Goal: Transaction & Acquisition: Purchase product/service

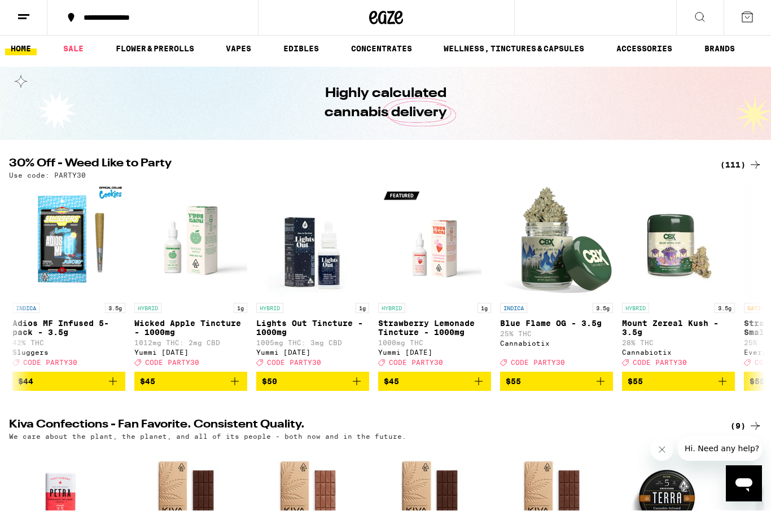
scroll to position [6, 0]
click at [559, 325] on p "Blue Flame OG - 3.5g" at bounding box center [556, 323] width 113 height 9
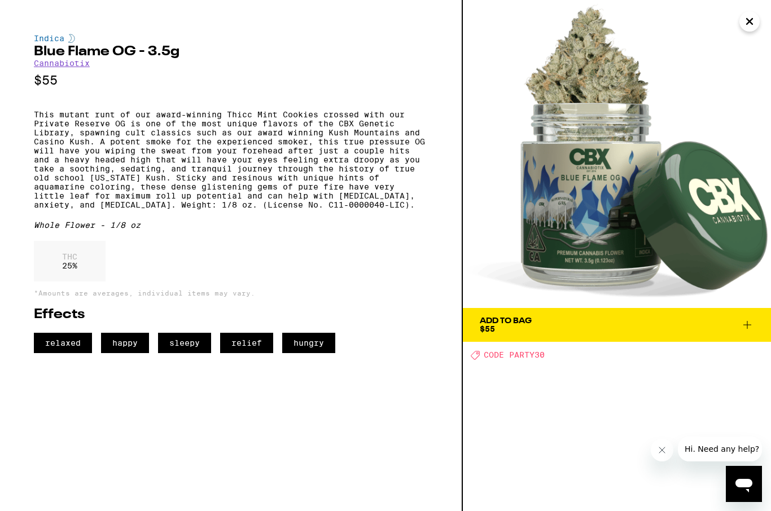
click at [587, 324] on span "Add To Bag $55" at bounding box center [617, 325] width 274 height 16
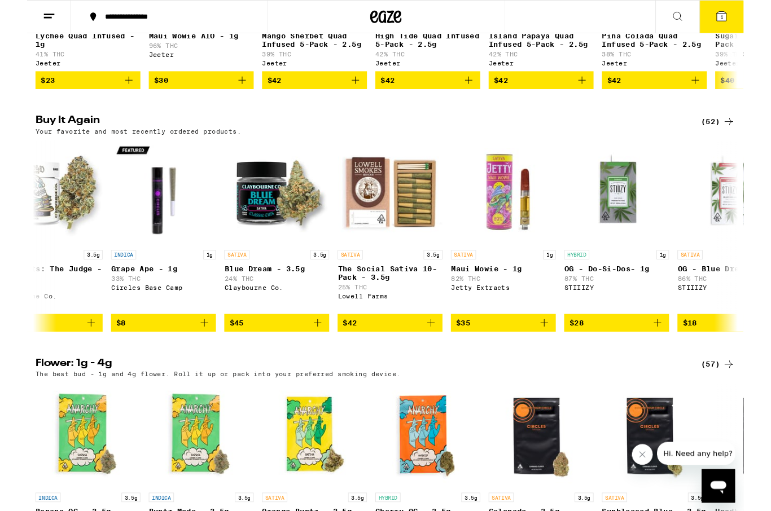
scroll to position [0, 4876]
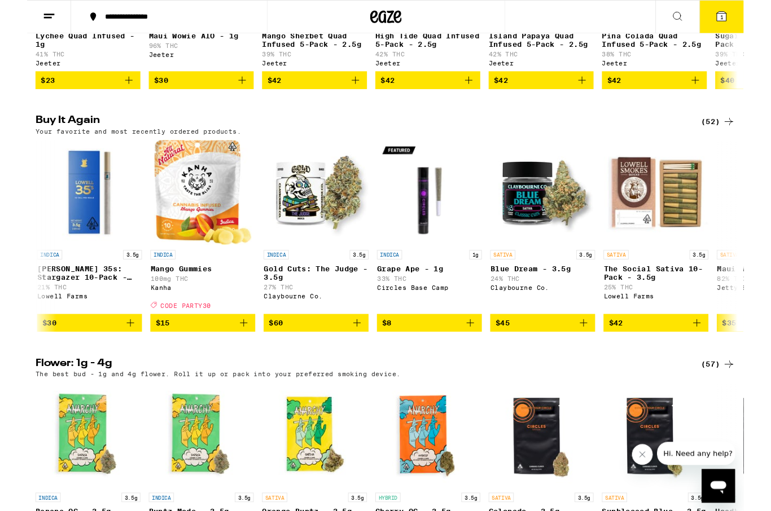
click at [755, 21] on button "1" at bounding box center [747, 18] width 47 height 35
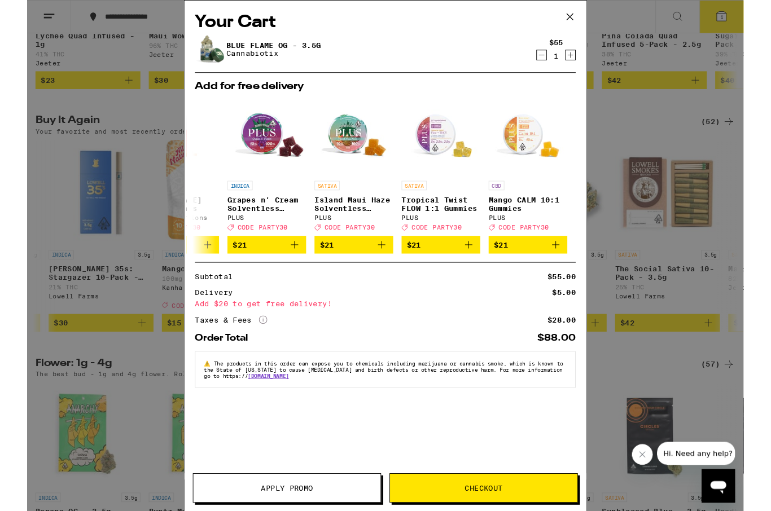
scroll to position [0, 527]
click at [586, 15] on icon at bounding box center [584, 18] width 17 height 17
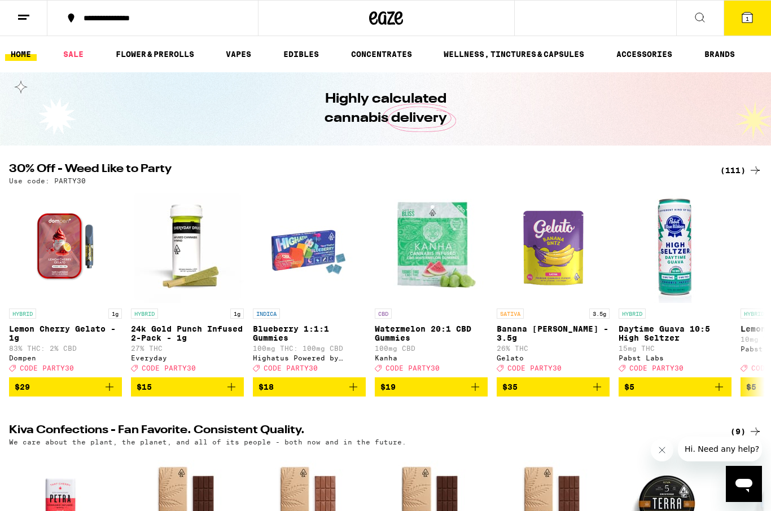
click at [192, 394] on span "$15" at bounding box center [188, 387] width 102 height 14
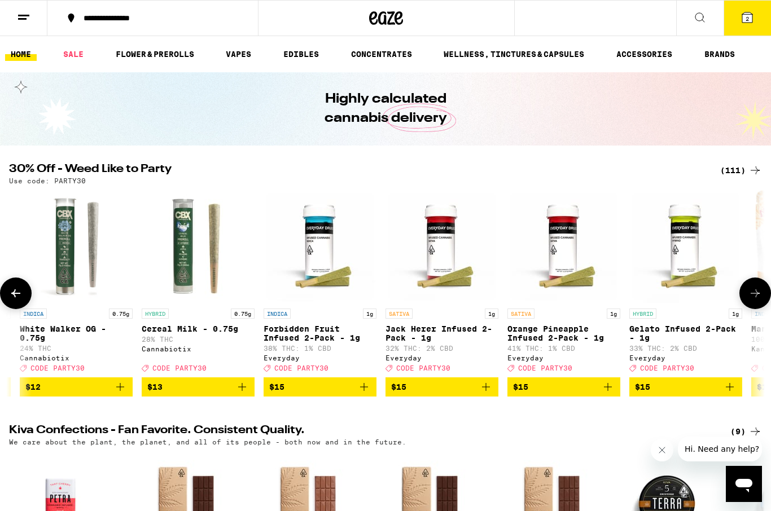
scroll to position [0, 1575]
click at [446, 394] on span "$15" at bounding box center [442, 387] width 102 height 14
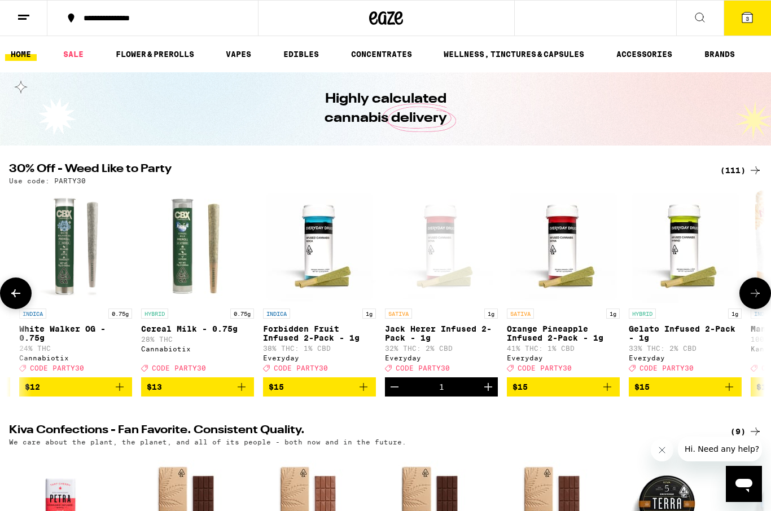
click at [564, 394] on span "$15" at bounding box center [564, 387] width 102 height 14
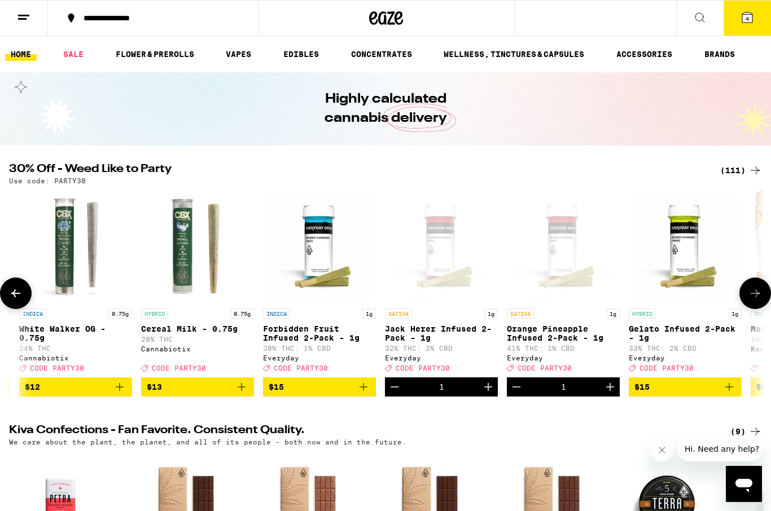
click at [753, 14] on icon at bounding box center [748, 18] width 14 height 14
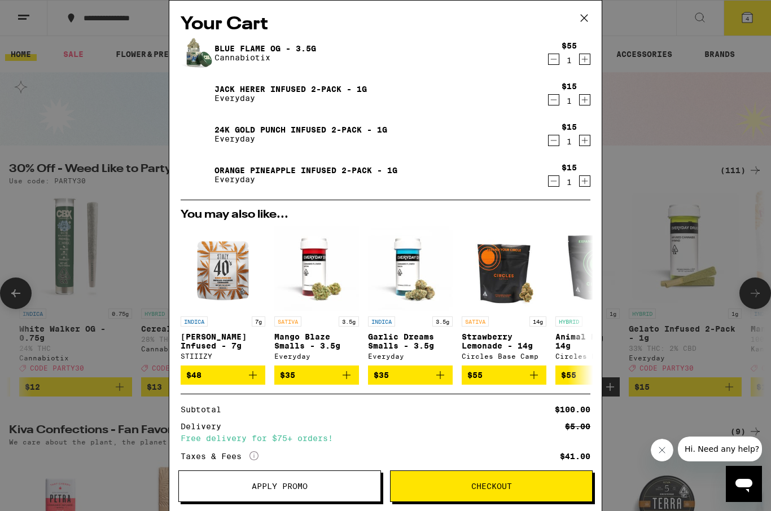
click at [584, 19] on icon at bounding box center [584, 18] width 17 height 17
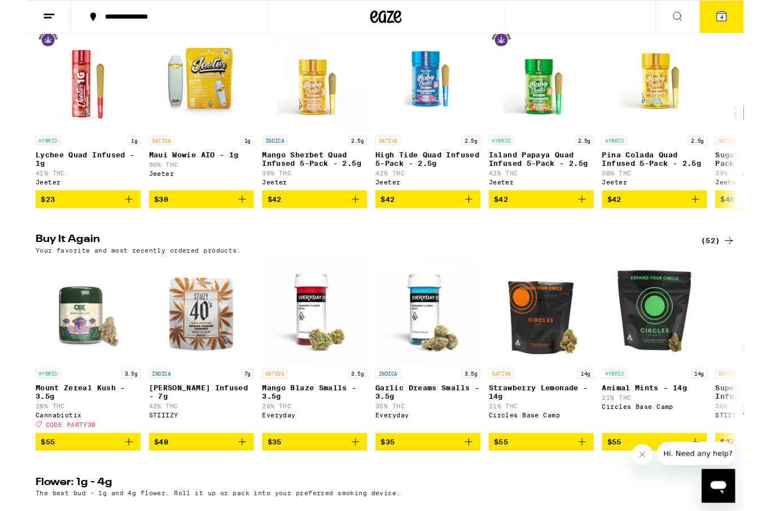
scroll to position [685, 0]
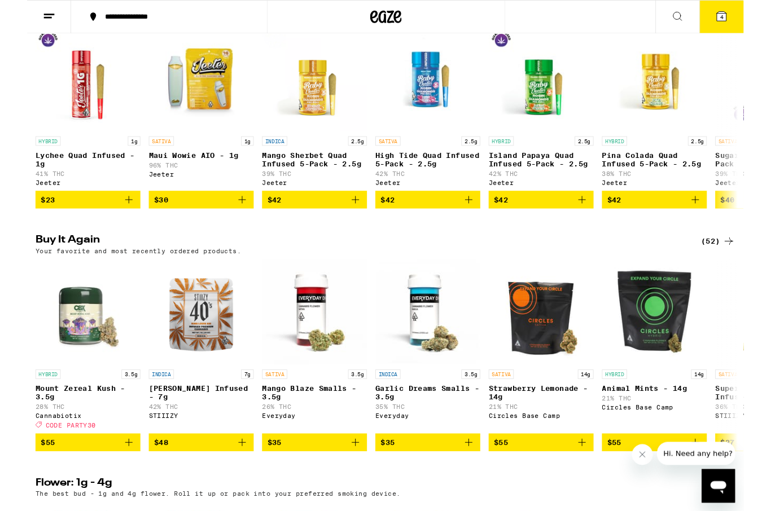
click at [749, 12] on icon at bounding box center [747, 17] width 10 height 10
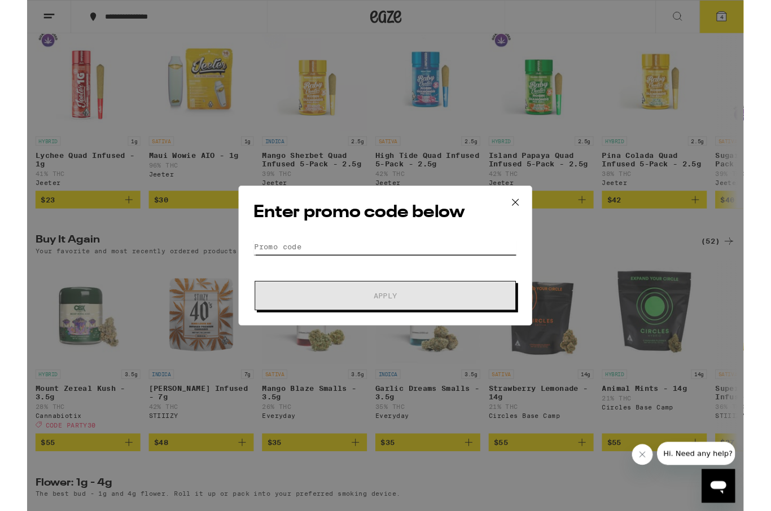
click at [268, 265] on input "Promo Code" at bounding box center [385, 265] width 283 height 17
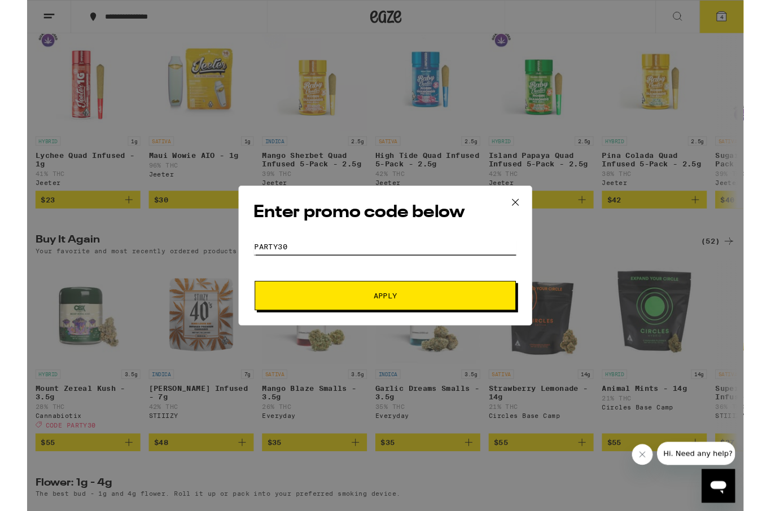
type input "Party30"
click at [410, 315] on button "Apply" at bounding box center [385, 319] width 281 height 32
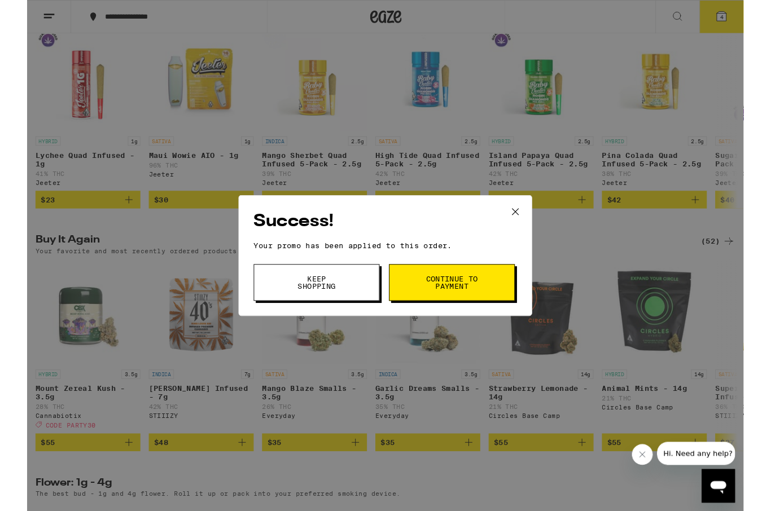
click at [472, 301] on span "Continue to payment" at bounding box center [457, 304] width 58 height 16
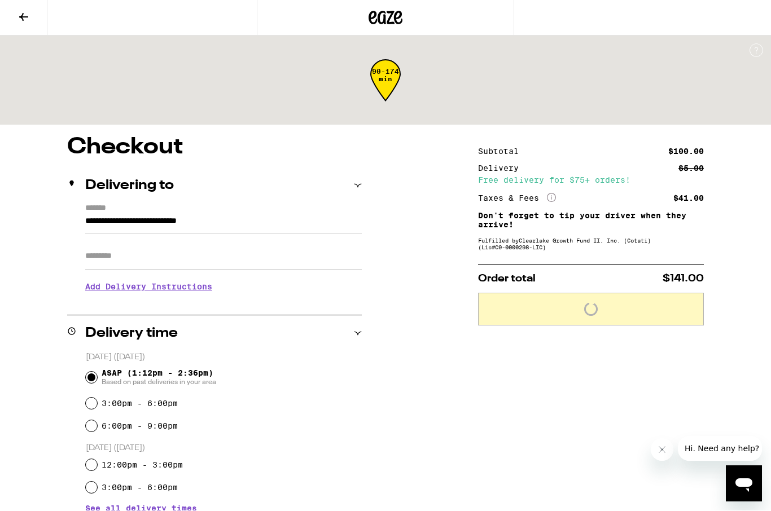
scroll to position [1, 0]
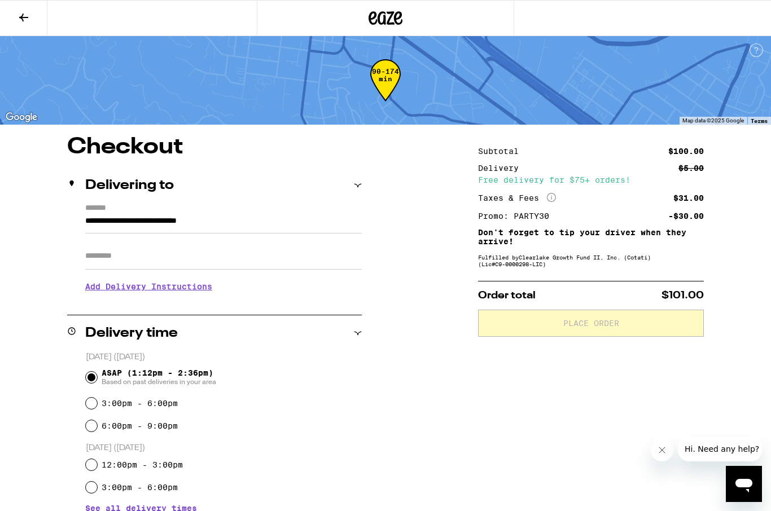
click at [107, 262] on input "Apt/Suite" at bounding box center [223, 256] width 277 height 27
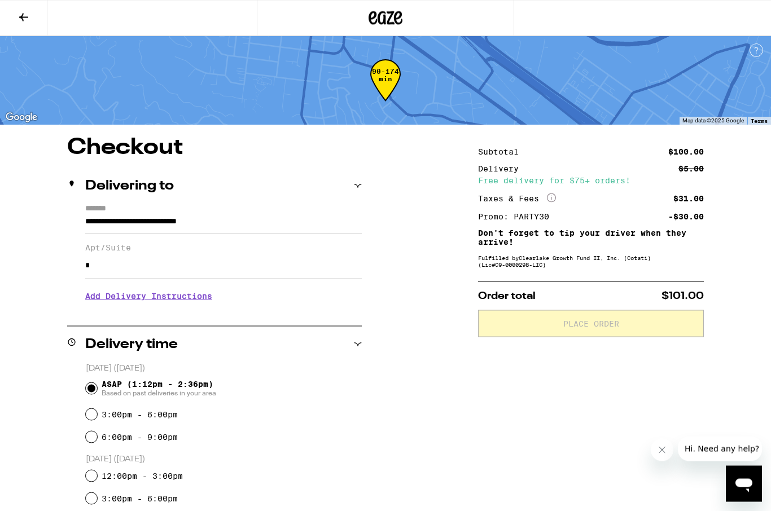
type input "*"
click at [108, 309] on h3 "Add Delivery Instructions" at bounding box center [223, 296] width 277 height 26
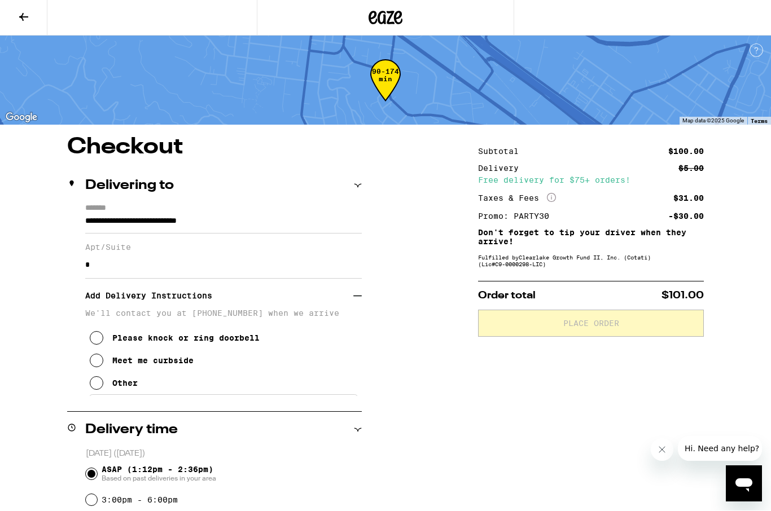
click at [97, 339] on button "Please knock or ring doorbell" at bounding box center [175, 338] width 170 height 23
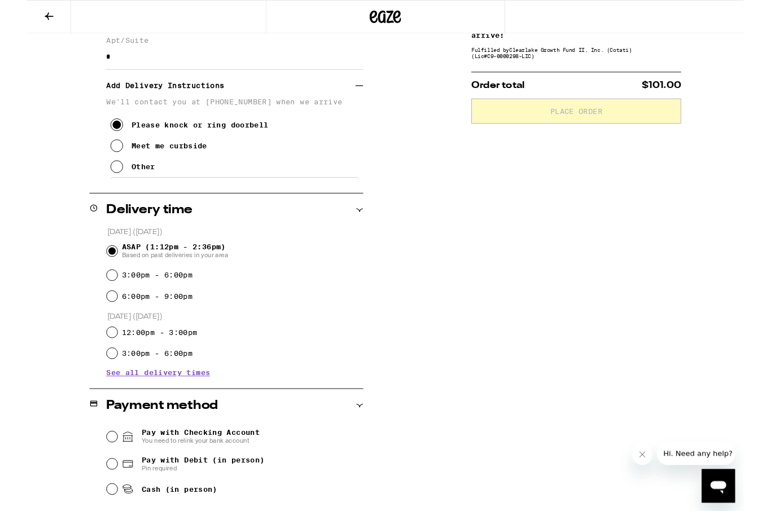
scroll to position [203, 0]
click at [100, 187] on icon at bounding box center [97, 181] width 14 height 14
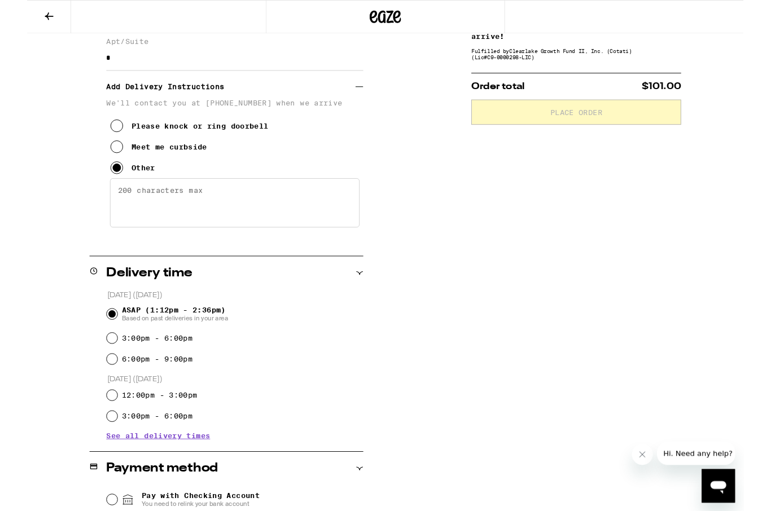
click at [107, 225] on textarea "Enter any other delivery instructions you want driver to know" at bounding box center [223, 218] width 269 height 53
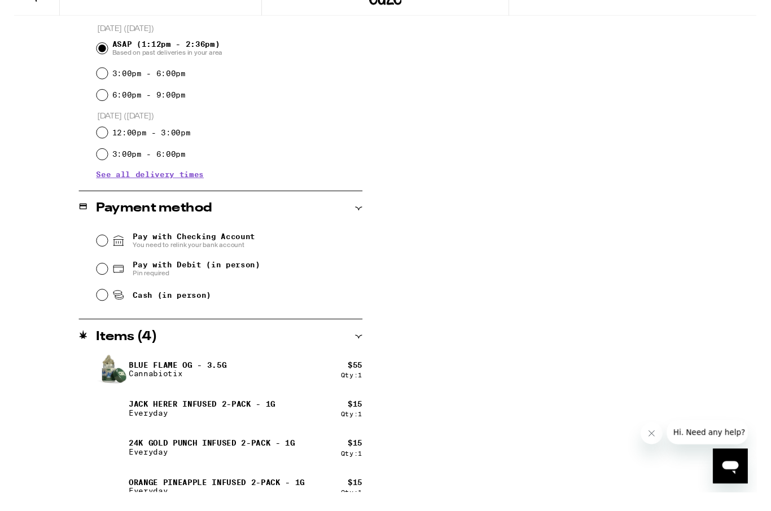
scroll to position [511, 0]
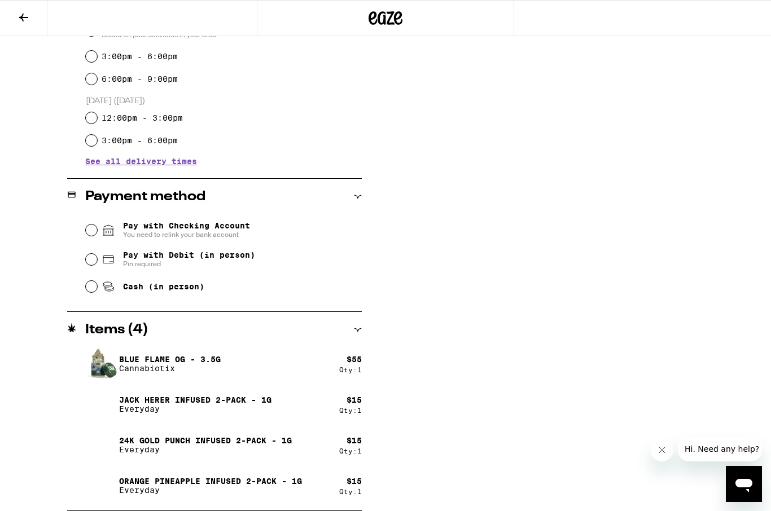
type textarea "UP DRIVEWAY OF 285 , LOOK FOR PINK CURB ON YOUR LEFT COMING UP , GO TO THE TOP …"
click at [82, 292] on div "Pay with Checking Account You need to relink your bank account Pay with Debit (…" at bounding box center [214, 257] width 295 height 84
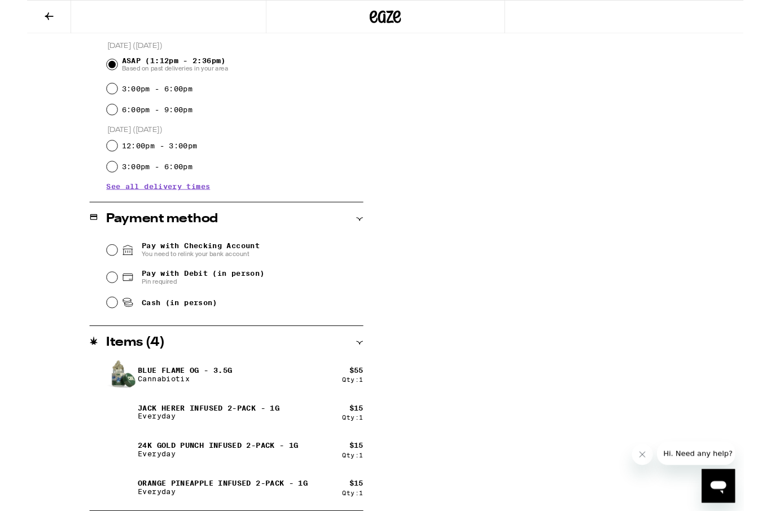
click at [94, 331] on input "Cash (in person)" at bounding box center [91, 325] width 11 height 11
radio input "true"
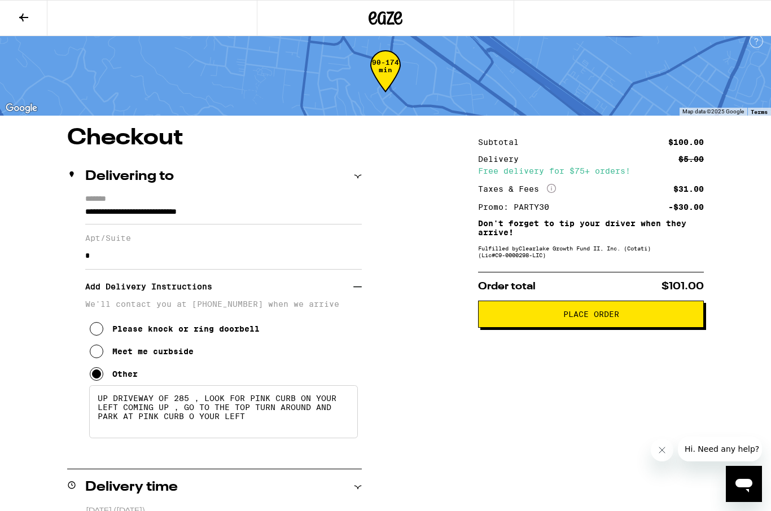
scroll to position [9, 0]
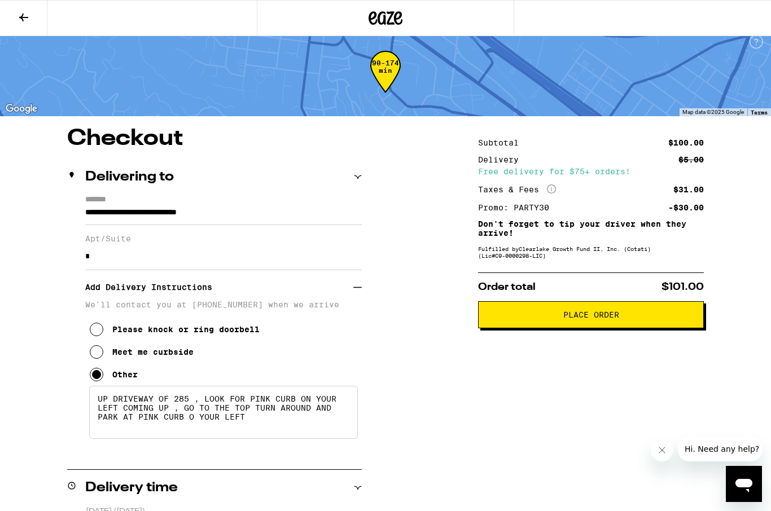
click at [619, 319] on span "Place Order" at bounding box center [591, 315] width 56 height 8
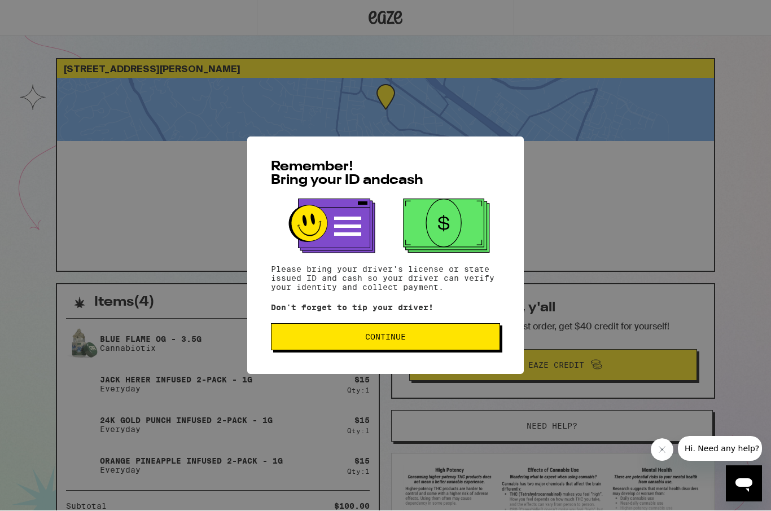
scroll to position [1, 0]
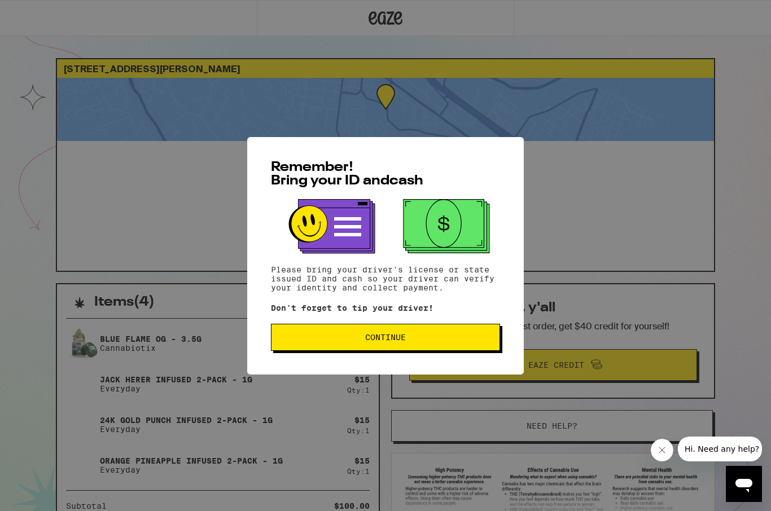
click at [415, 345] on button "Continue" at bounding box center [385, 337] width 229 height 27
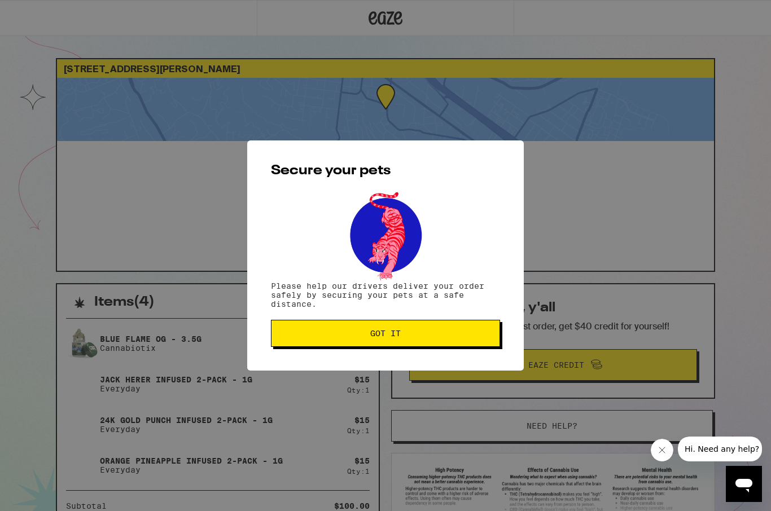
click at [435, 336] on span "Got it" at bounding box center [386, 334] width 210 height 8
